Goal: Task Accomplishment & Management: Use online tool/utility

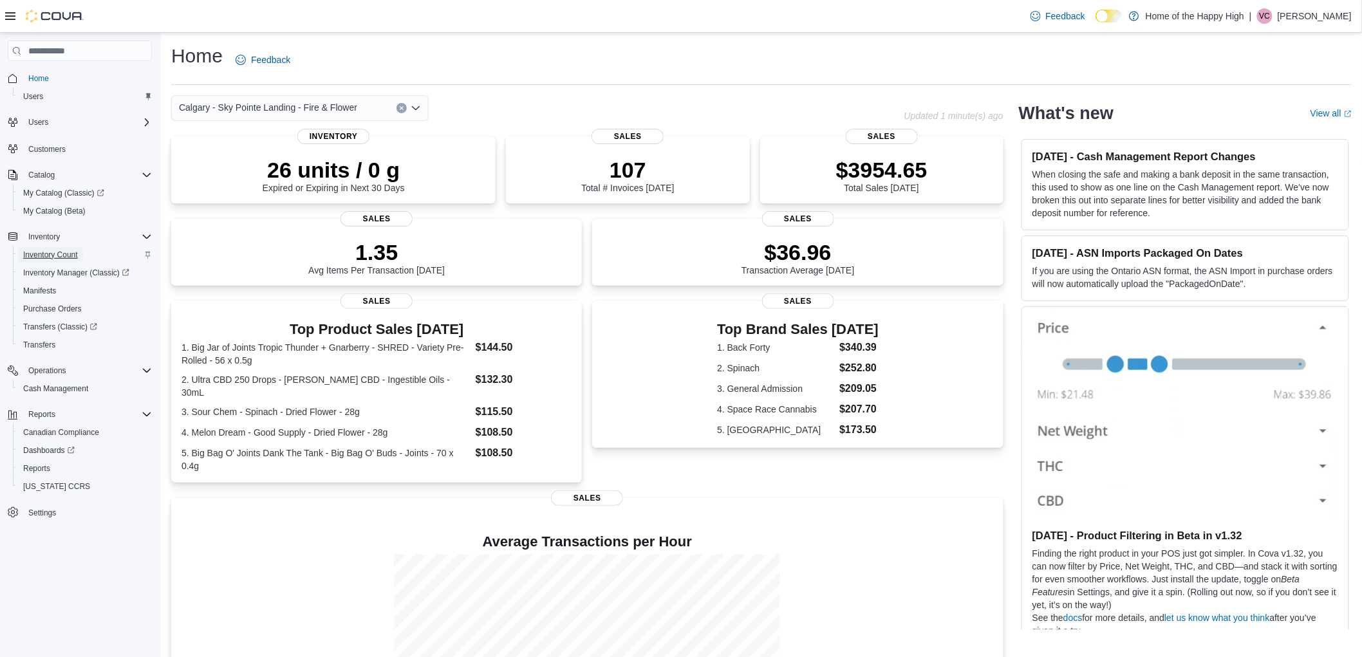
click at [65, 247] on span "Inventory Count" at bounding box center [50, 254] width 55 height 15
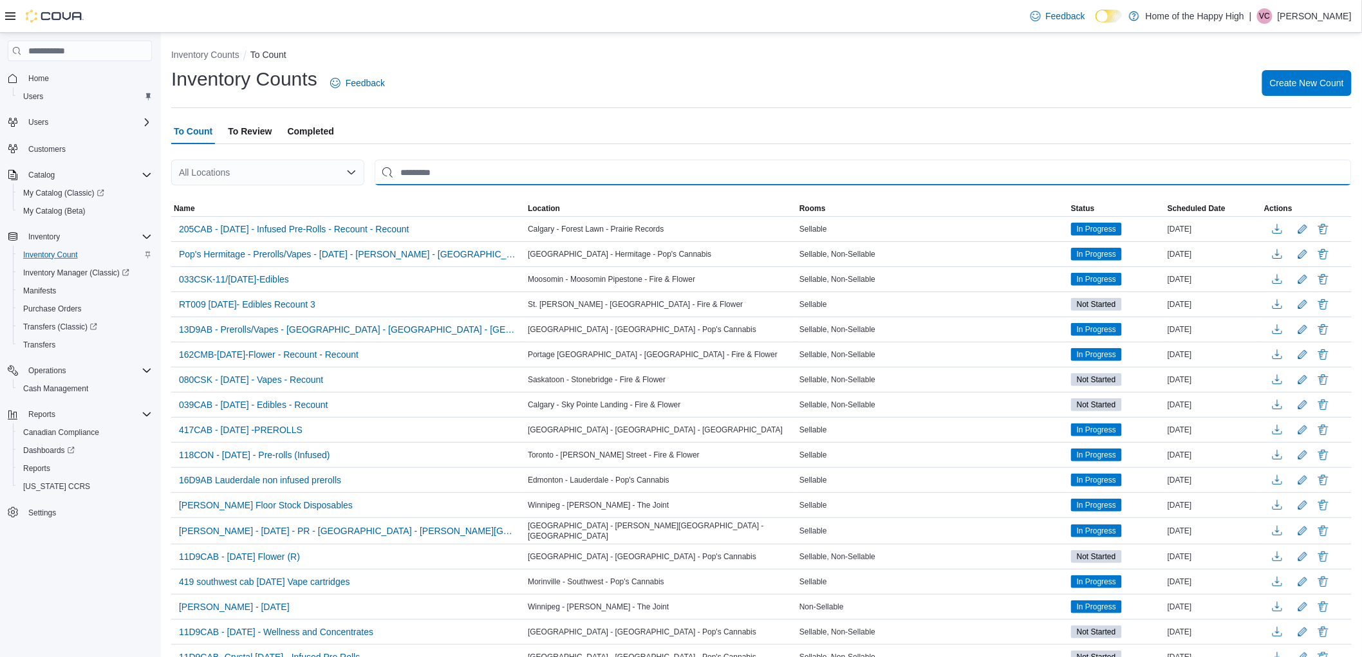
click at [542, 178] on input "This is a search bar. After typing your query, hit enter to filter the results …" at bounding box center [863, 173] width 977 height 26
type input "***"
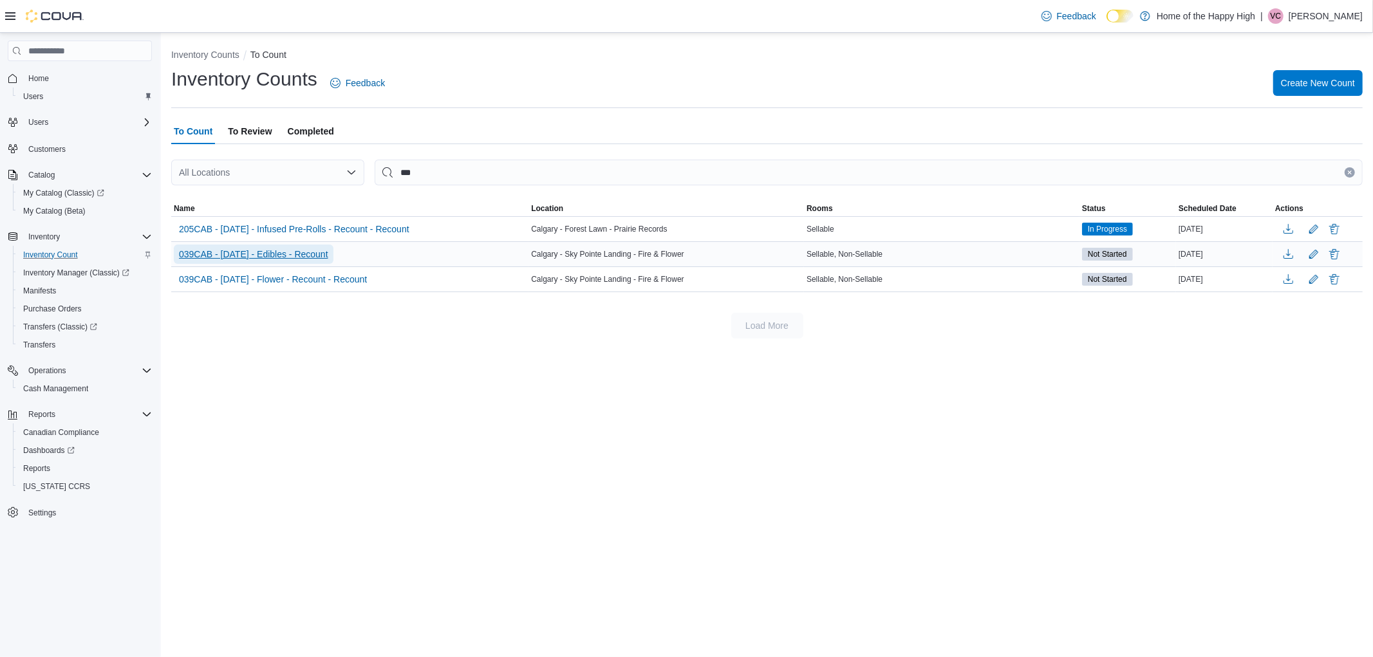
click at [307, 251] on span "039CAB - [DATE] - Edibles - Recount" at bounding box center [253, 254] width 149 height 13
click at [310, 253] on span "039CAB - [DATE] - Edibles - Recount" at bounding box center [253, 254] width 149 height 13
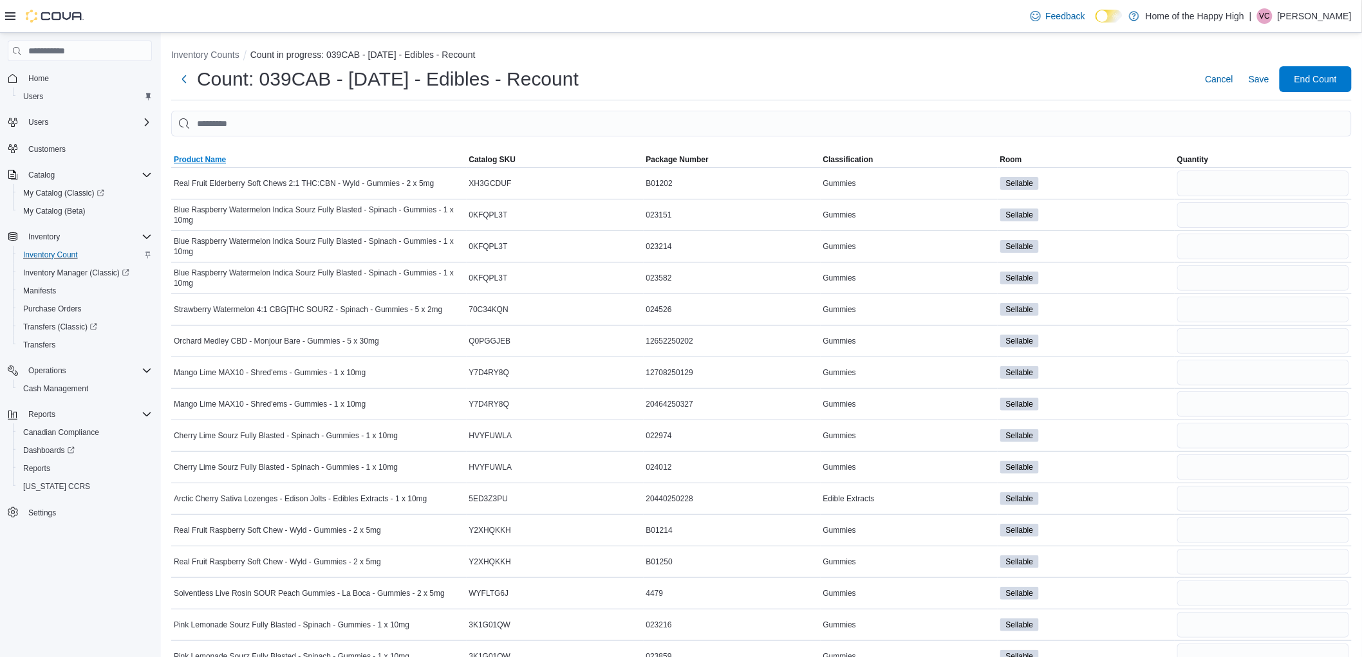
click at [209, 156] on span "Product Name" at bounding box center [200, 160] width 52 height 10
click at [679, 62] on ol "Inventory Counts Count in progress: 039CAB - [DATE] - Edibles - Recount" at bounding box center [761, 55] width 1181 height 15
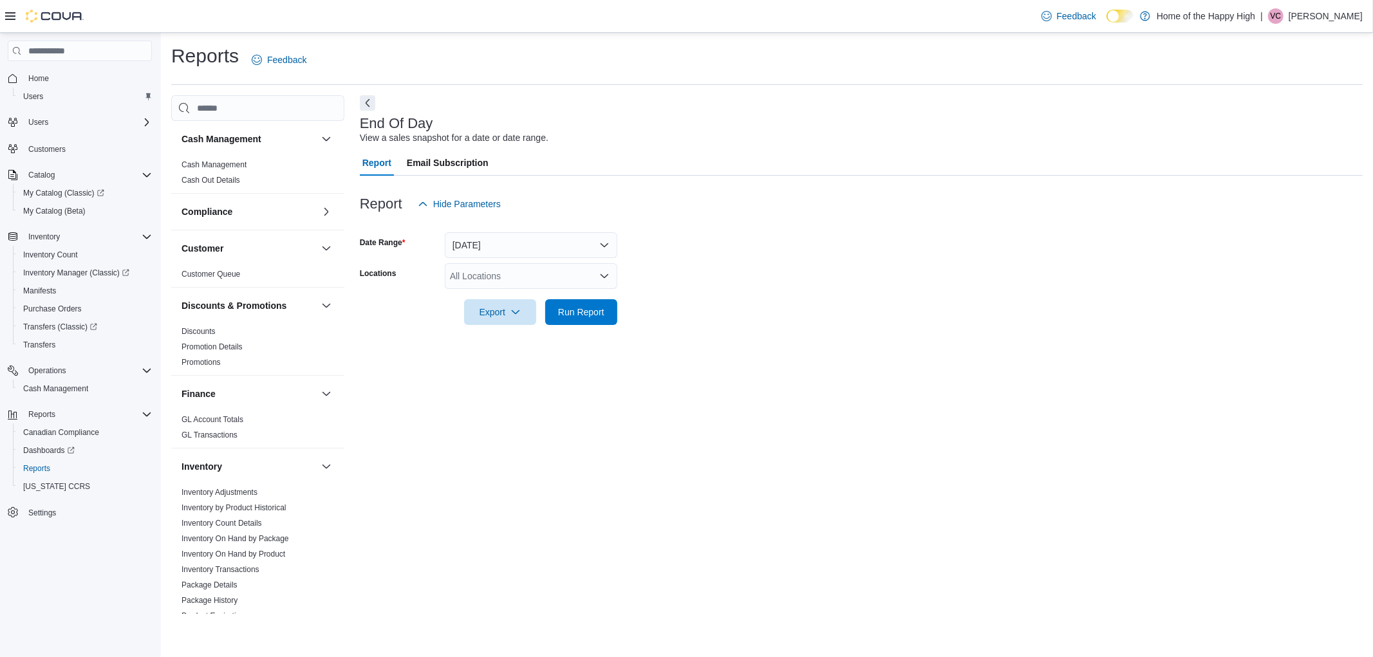
click at [475, 267] on div "All Locations" at bounding box center [531, 276] width 173 height 26
type input "***"
click at [558, 297] on span "Calgary - Sky Pointe Landing - Fire & Flower" at bounding box center [587, 298] width 178 height 13
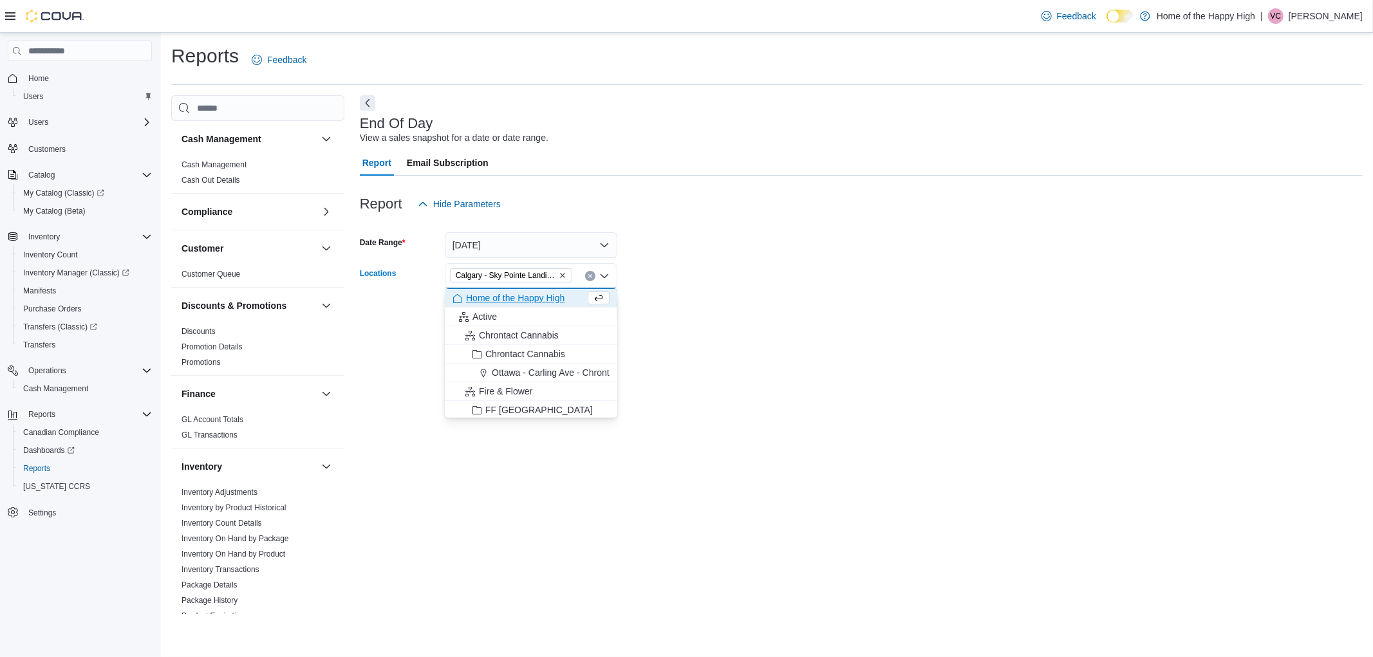
click at [706, 314] on form "Date Range Today Locations Calgary - Sky Pointe Landing - Fire & Flower Combo b…" at bounding box center [861, 271] width 1003 height 108
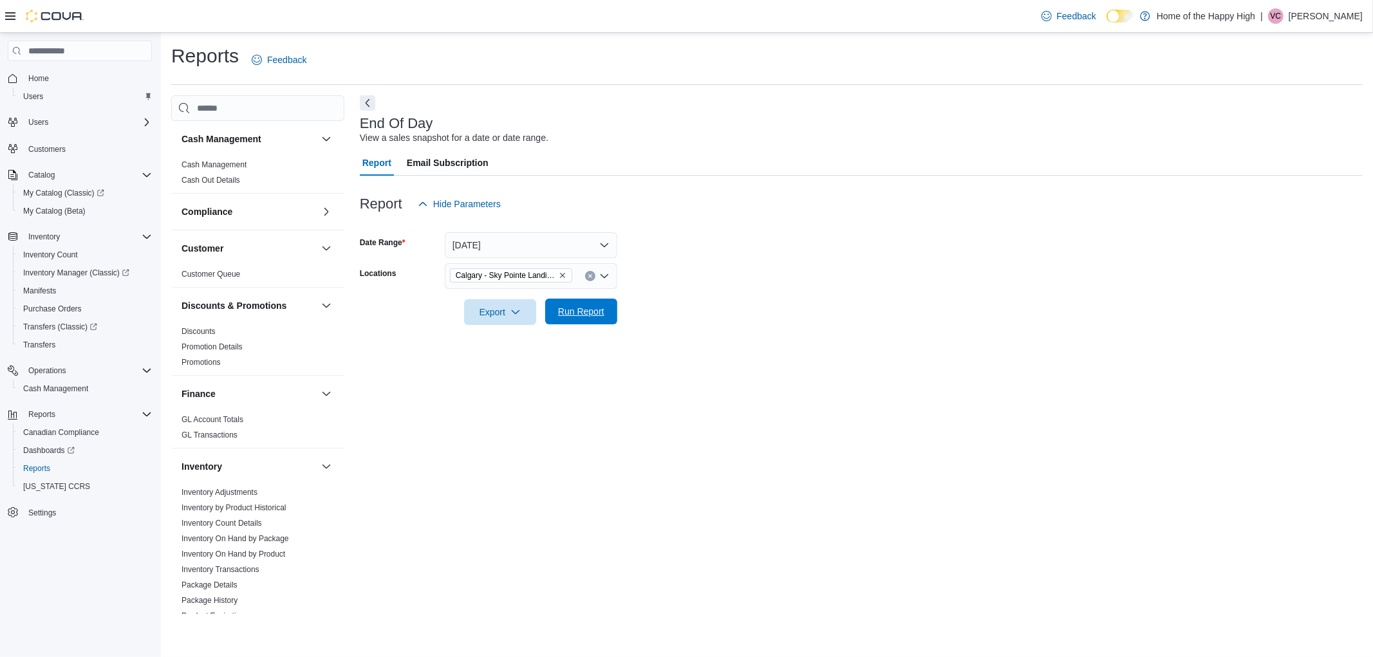
click at [605, 314] on span "Run Report" at bounding box center [581, 312] width 57 height 26
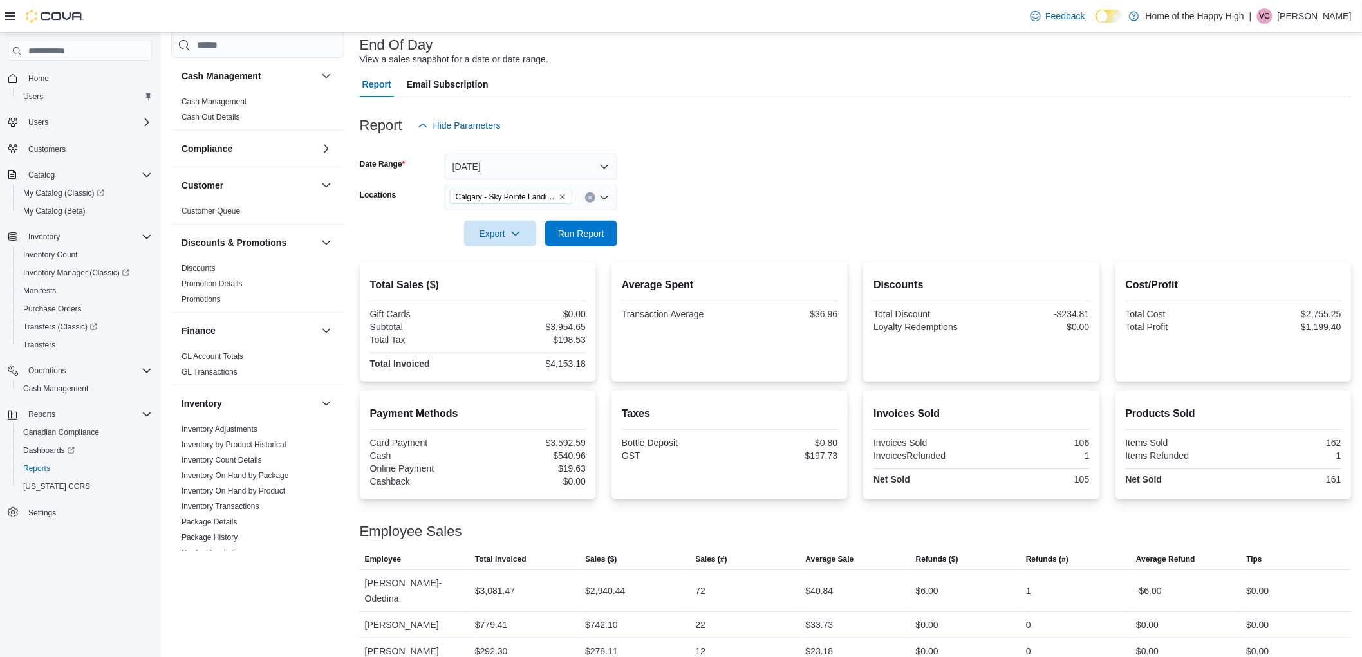
scroll to position [80, 0]
